Goal: Task Accomplishment & Management: Use online tool/utility

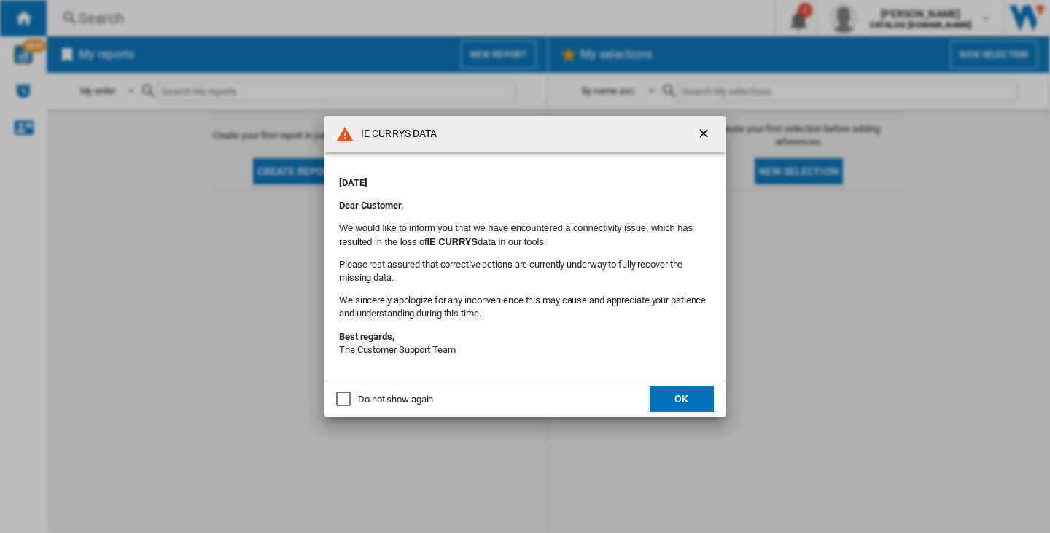
click at [701, 400] on button "OK" at bounding box center [682, 399] width 64 height 26
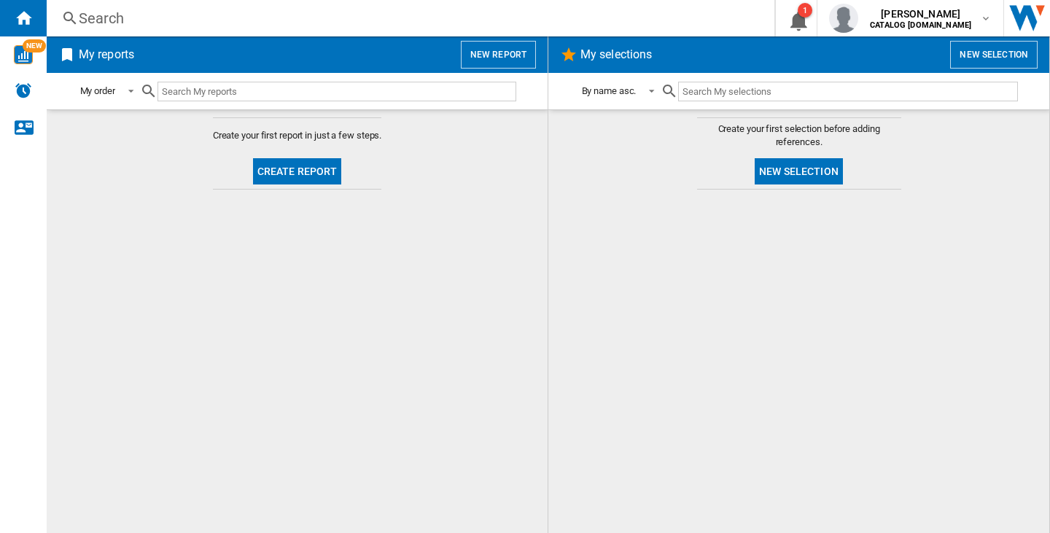
click at [494, 51] on button "New report" at bounding box center [498, 55] width 75 height 28
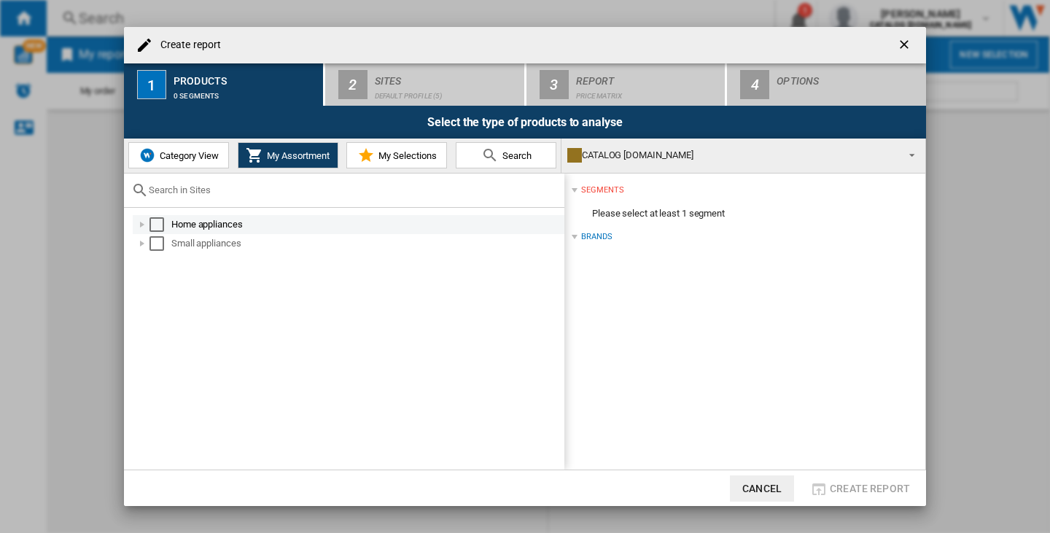
click at [156, 222] on div "Select" at bounding box center [156, 224] width 15 height 15
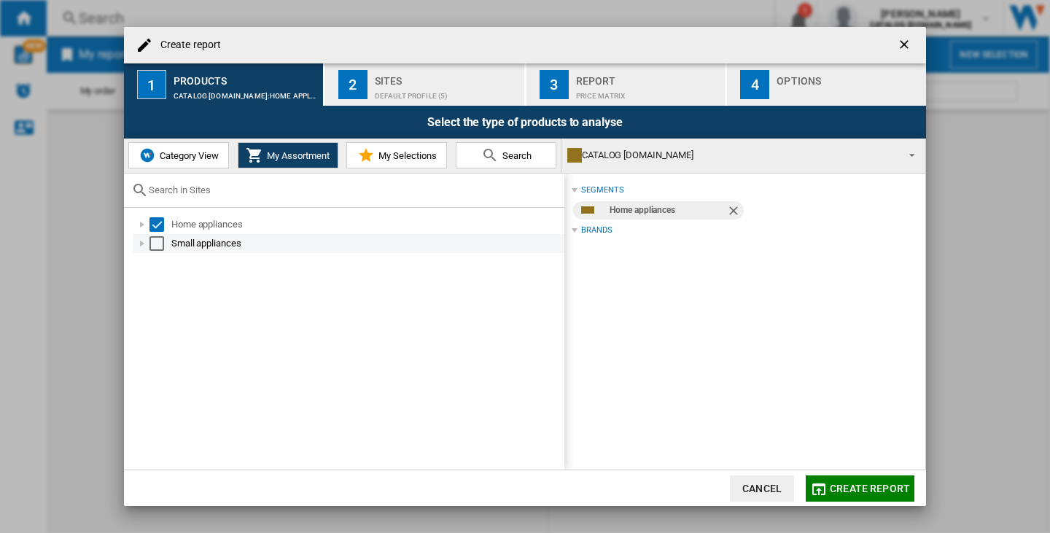
click at [153, 238] on div "Select" at bounding box center [156, 243] width 15 height 15
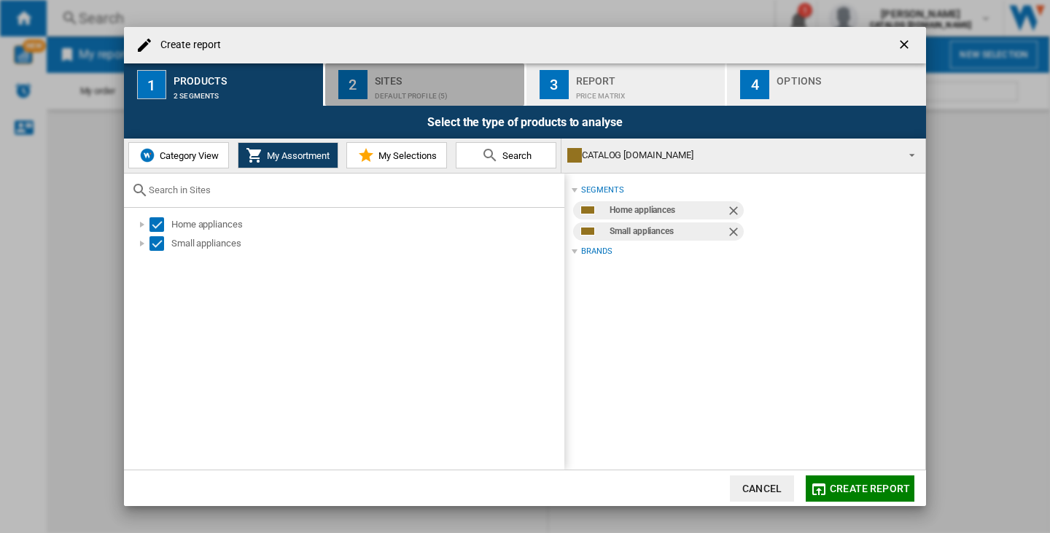
click at [450, 96] on div "Default profile (5)" at bounding box center [447, 92] width 144 height 15
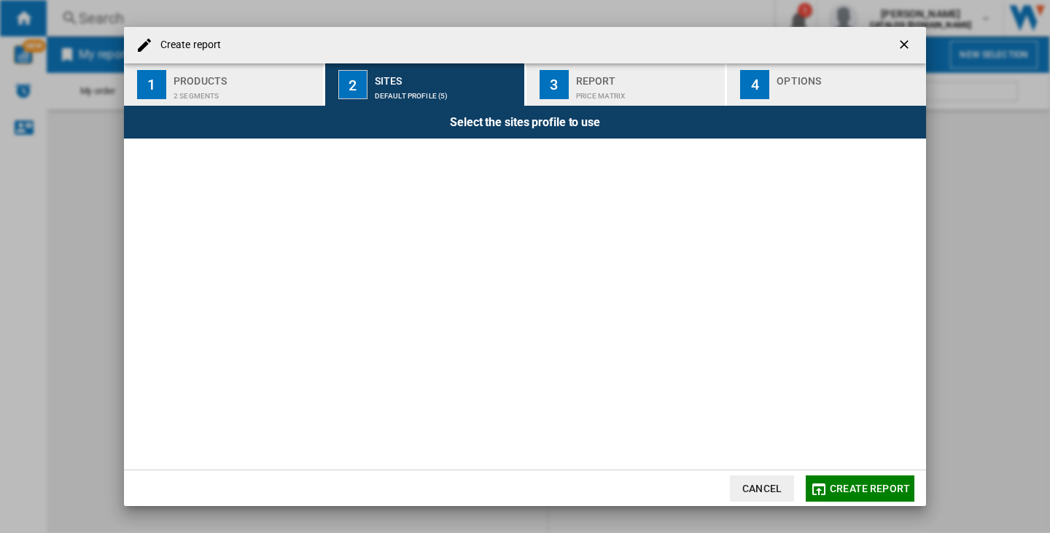
click at [597, 90] on div "Price Matrix" at bounding box center [648, 92] width 144 height 15
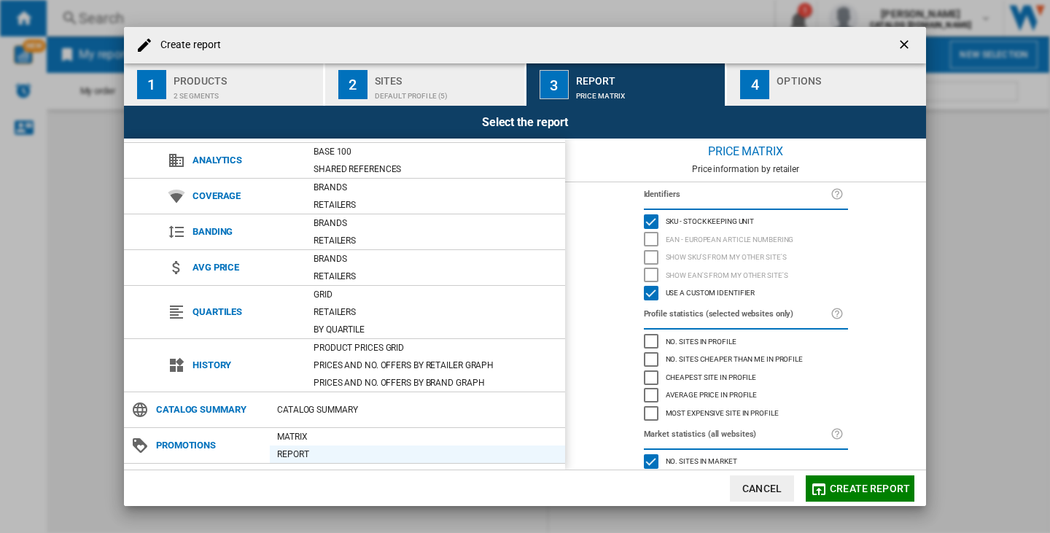
scroll to position [61, 0]
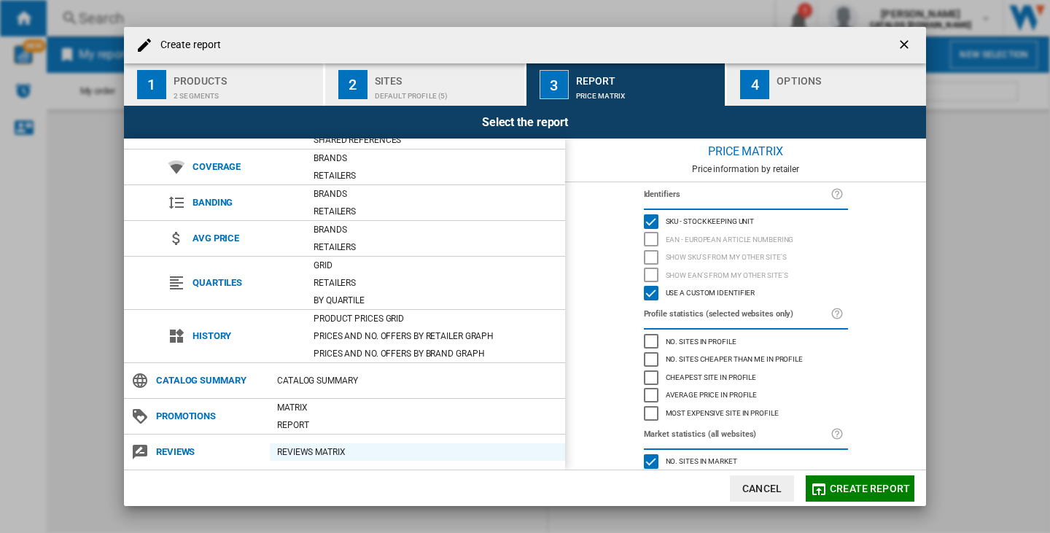
click at [321, 450] on div "REVIEWS Matrix" at bounding box center [417, 452] width 295 height 15
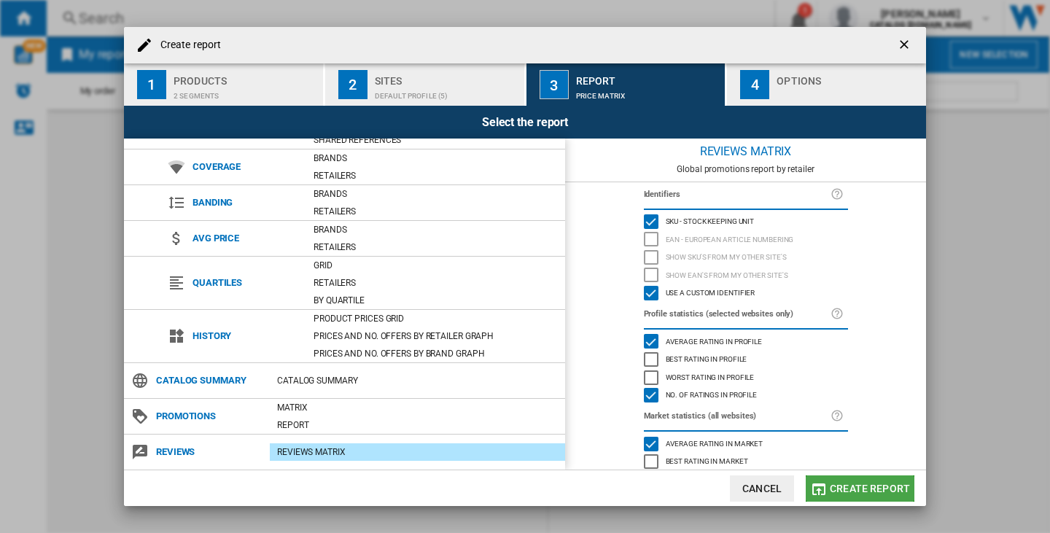
click at [876, 487] on span "Create report" at bounding box center [870, 489] width 80 height 12
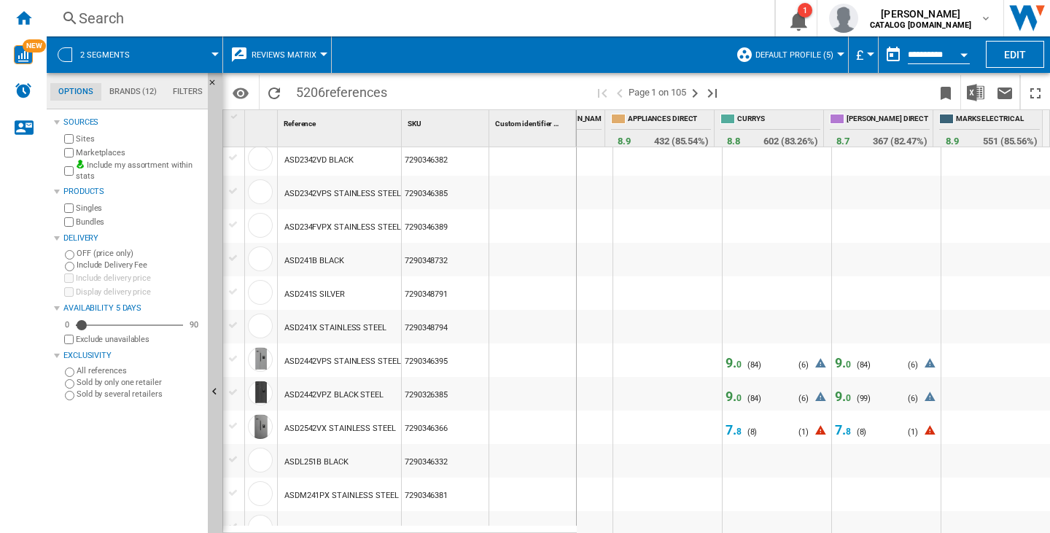
scroll to position [729, 0]
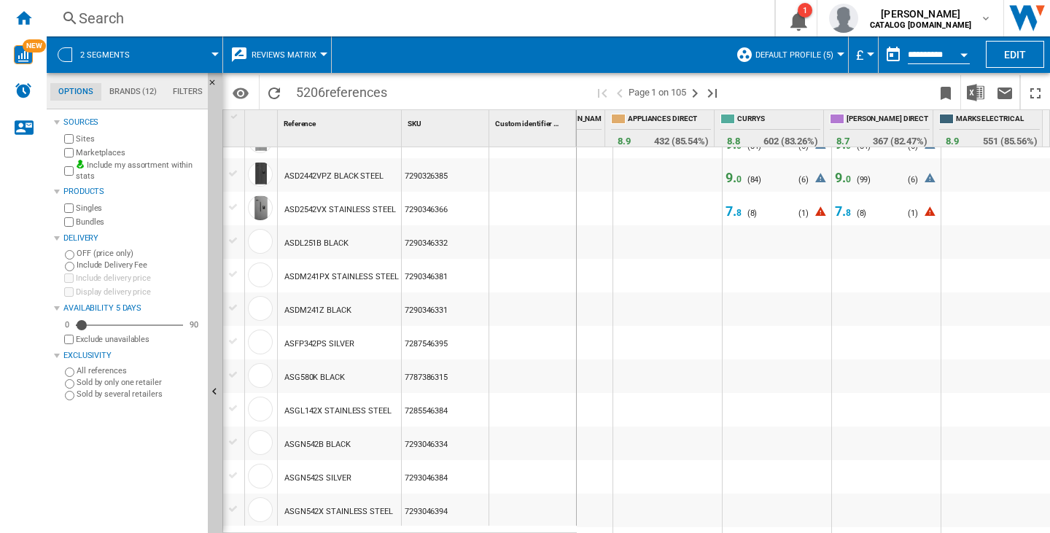
click at [736, 179] on span "0" at bounding box center [738, 179] width 5 height 10
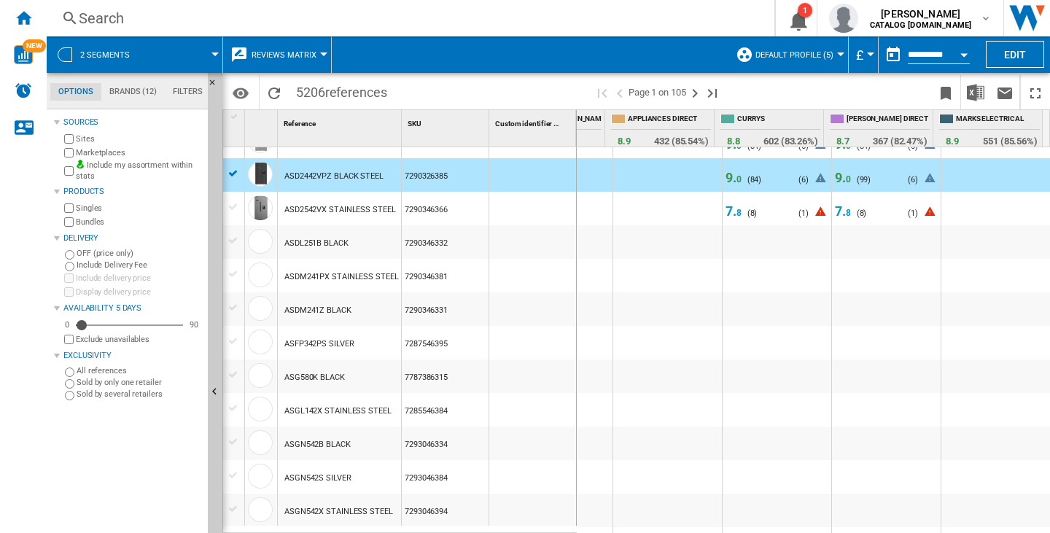
click at [726, 179] on span "9. 0" at bounding box center [734, 177] width 16 height 15
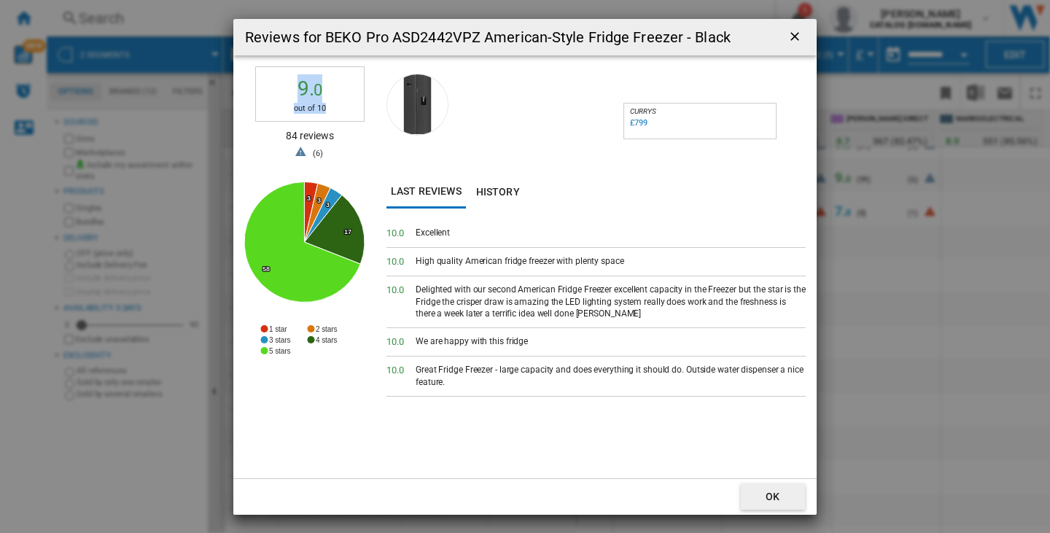
drag, startPoint x: 298, startPoint y: 87, endPoint x: 330, endPoint y: 106, distance: 37.6
click at [330, 106] on div "9. 0 out of 10" at bounding box center [309, 94] width 109 height 56
drag, startPoint x: 283, startPoint y: 139, endPoint x: 341, endPoint y: 139, distance: 57.6
click at [341, 139] on div "84 reviews" at bounding box center [309, 140] width 109 height 22
click at [541, 156] on span "Reviews for ..." at bounding box center [504, 120] width 237 height 109
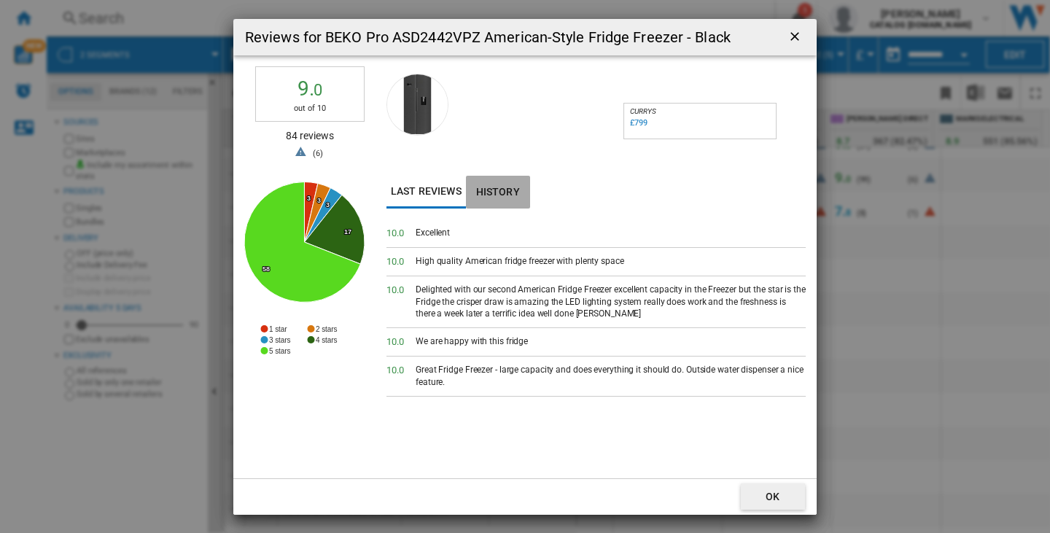
click at [522, 195] on button "History" at bounding box center [498, 192] width 64 height 33
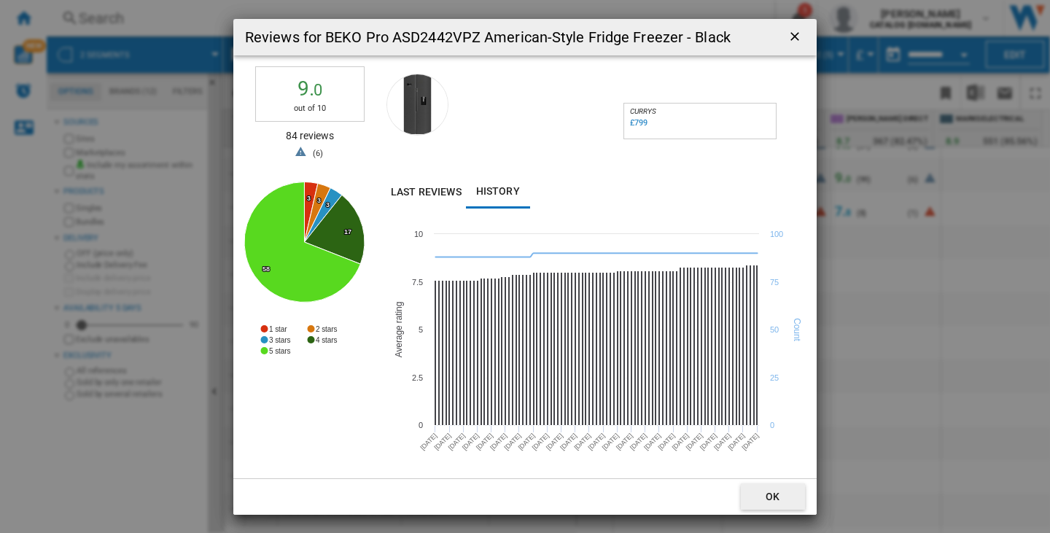
click at [791, 39] on ng-md-icon "getI18NText('BUTTONS.CLOSE_DIALOG')" at bounding box center [797, 38] width 18 height 18
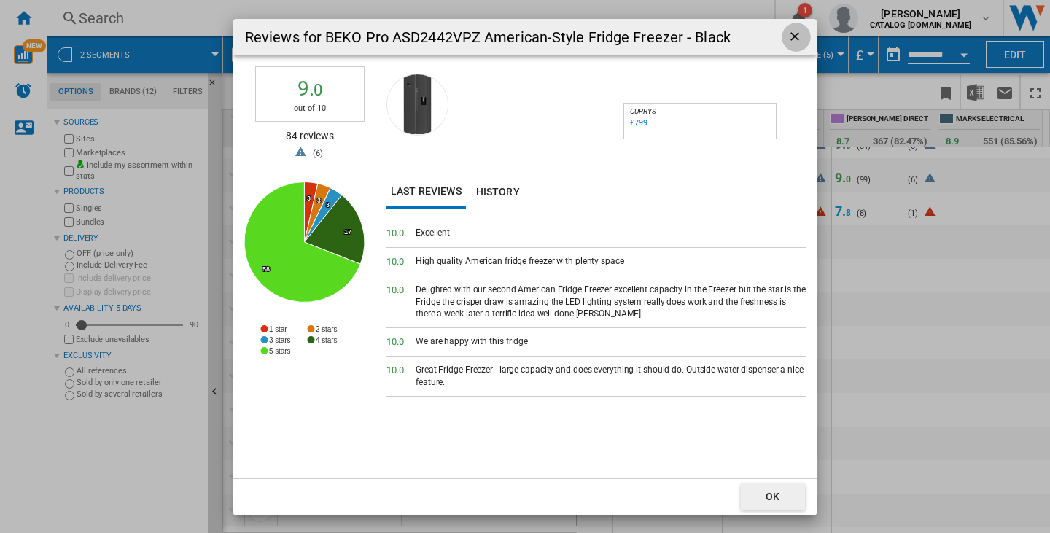
click at [801, 34] on ng-md-icon "getI18NText('BUTTONS.CLOSE_DIALOG')" at bounding box center [797, 38] width 18 height 18
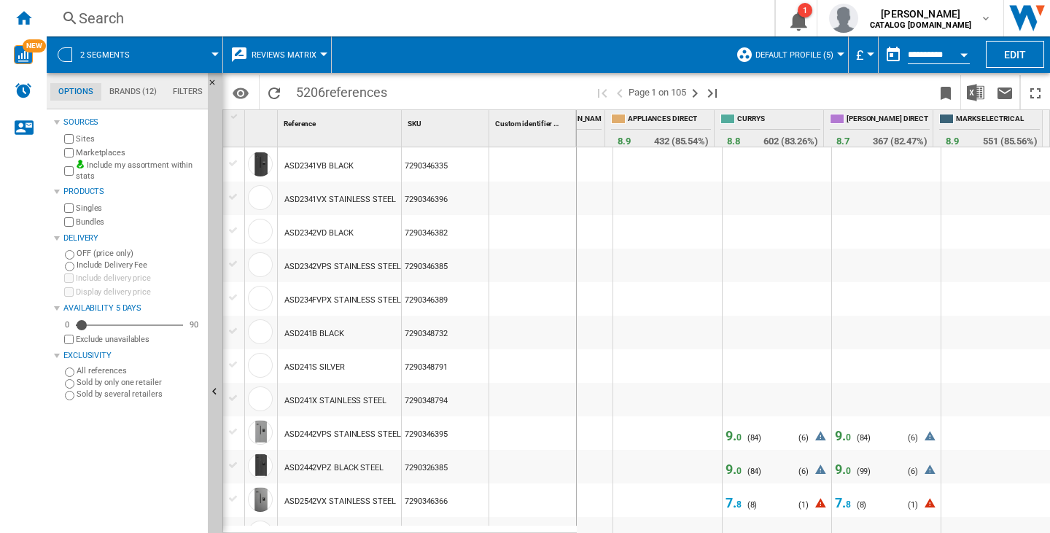
scroll to position [656, 0]
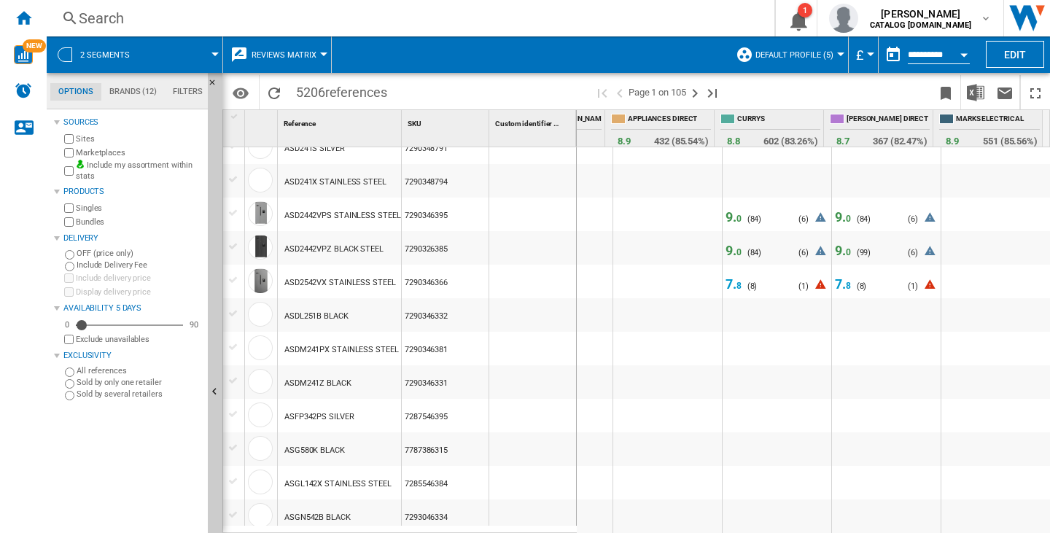
click at [814, 215] on icon at bounding box center [820, 220] width 18 height 18
click at [726, 217] on span "9. 0" at bounding box center [734, 216] width 16 height 15
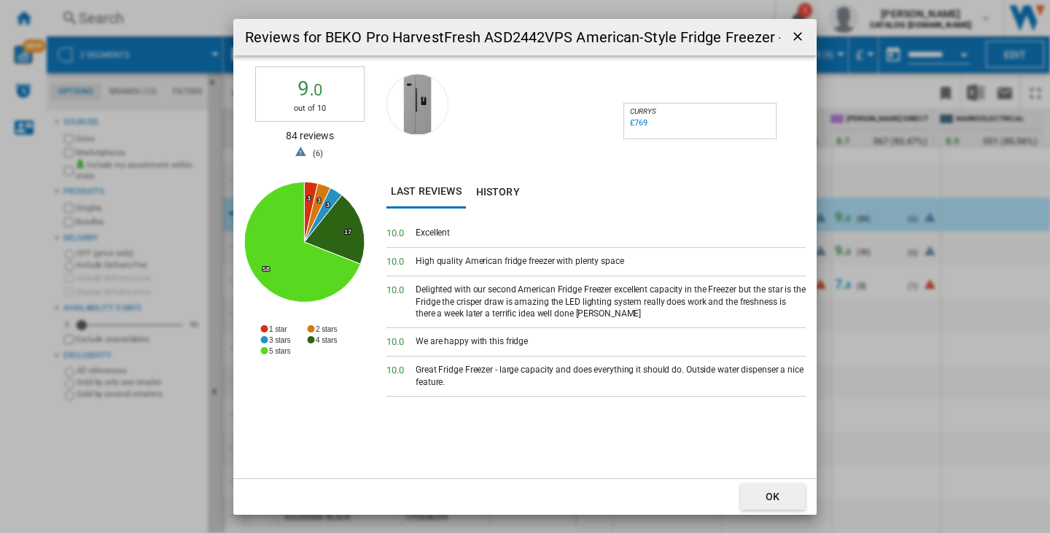
click at [633, 120] on div "£769" at bounding box center [639, 122] width 18 height 9
click at [799, 35] on ng-md-icon "getI18NText('BUTTONS.CLOSE_DIALOG')" at bounding box center [799, 38] width 18 height 18
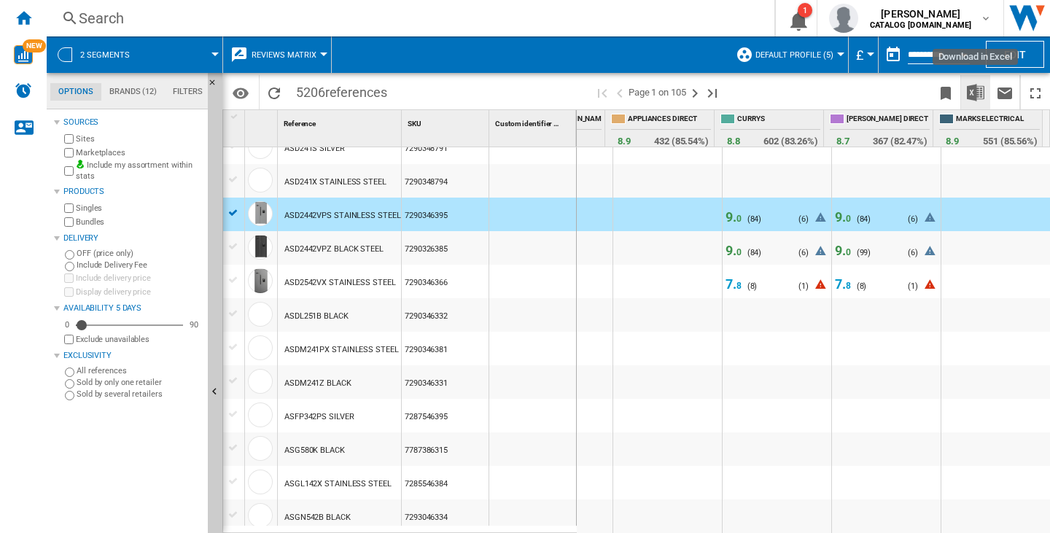
click at [982, 96] on img "Download in Excel" at bounding box center [976, 93] width 18 height 18
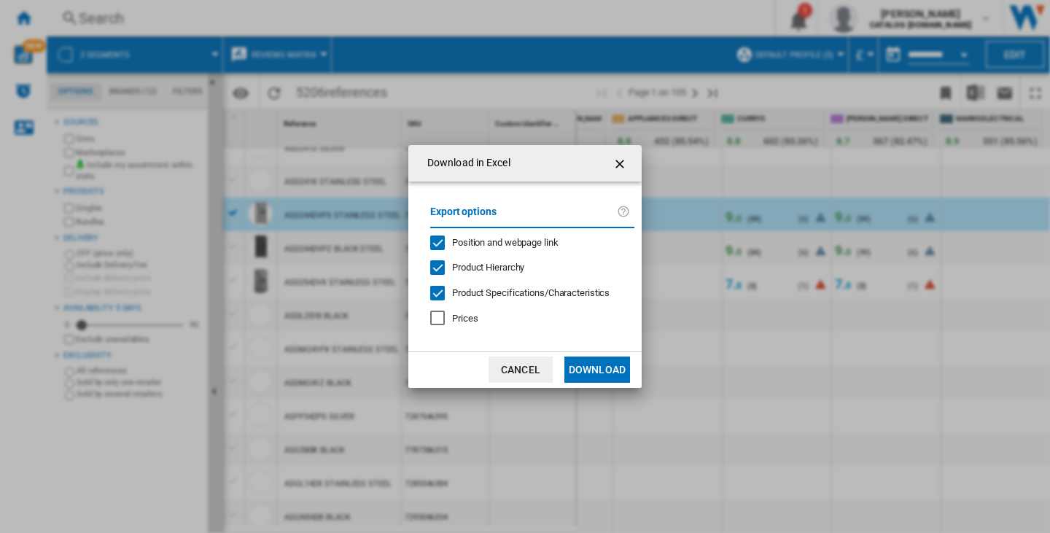
click at [509, 262] on span "Product Hierarchy" at bounding box center [488, 267] width 72 height 11
click at [517, 245] on span "Position and webpage link" at bounding box center [505, 242] width 106 height 11
click at [524, 293] on span "Product Specifications/Characteristics" at bounding box center [531, 292] width 158 height 11
click at [593, 364] on button "Download" at bounding box center [597, 370] width 66 height 26
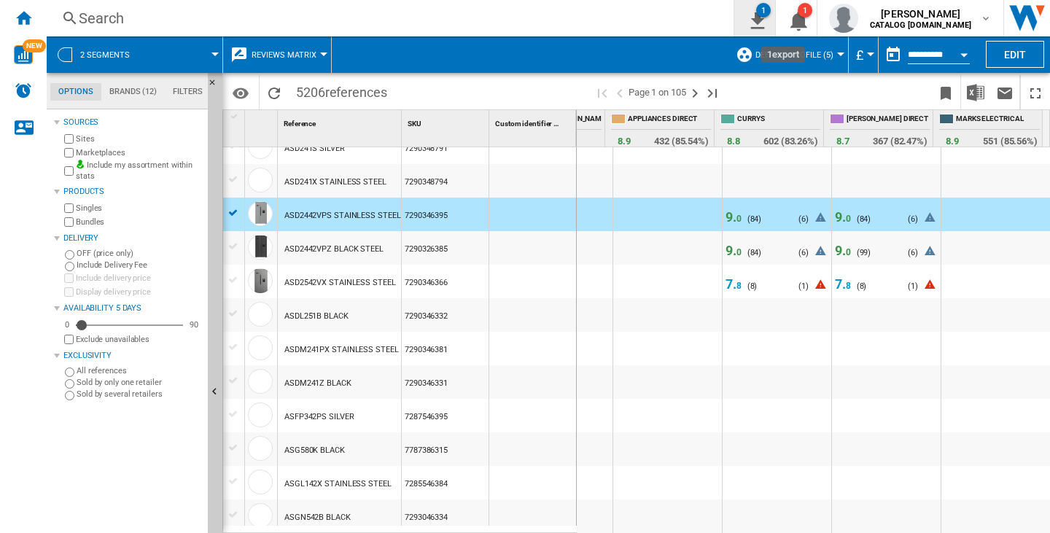
click at [771, 11] on div "1" at bounding box center [763, 10] width 15 height 15
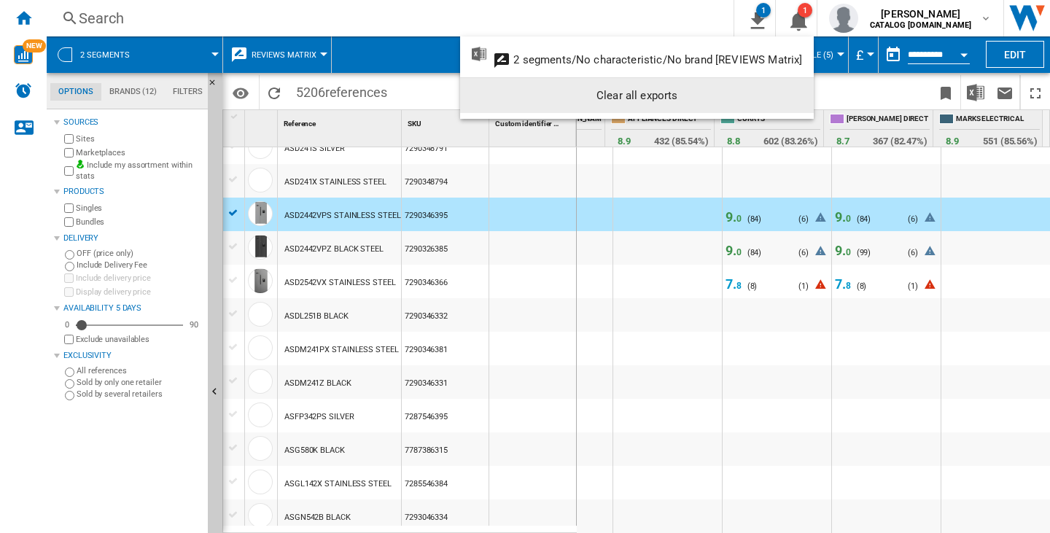
click at [765, 112] on button "Clear all exports" at bounding box center [637, 95] width 354 height 35
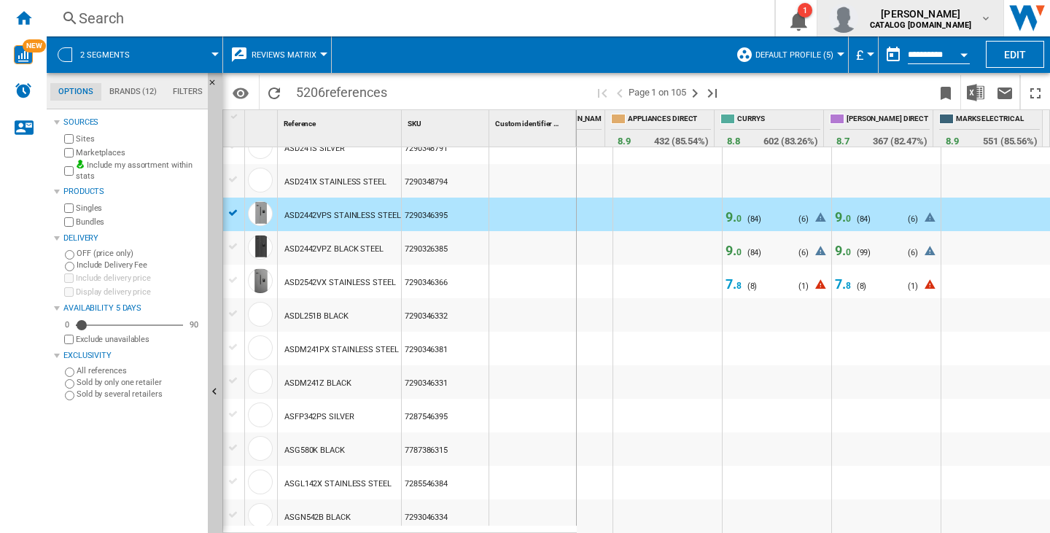
click at [924, 5] on div "[PERSON_NAME] CATALOG [DOMAIN_NAME]" at bounding box center [910, 18] width 163 height 29
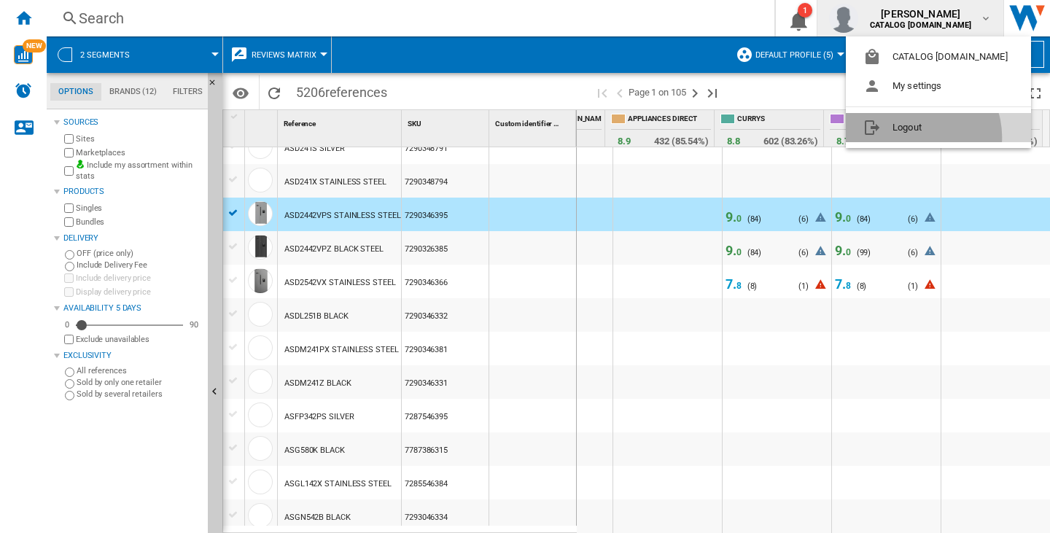
click at [916, 137] on button "Logout" at bounding box center [938, 127] width 185 height 29
